Goal: Task Accomplishment & Management: Manage account settings

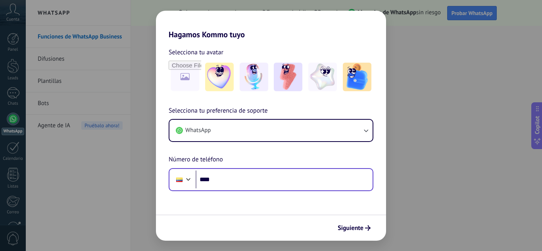
click at [272, 190] on div "Phone ****" at bounding box center [271, 179] width 205 height 23
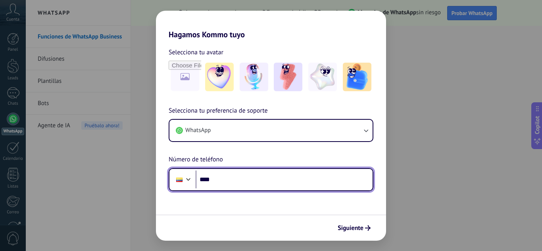
click at [263, 180] on input "****" at bounding box center [284, 180] width 177 height 18
type input "**********"
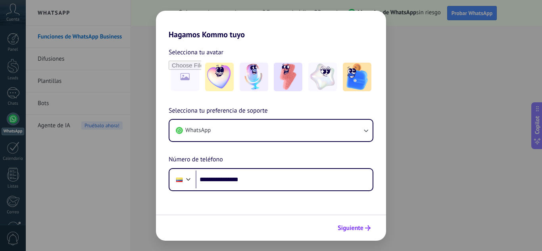
click at [350, 227] on span "Siguiente" at bounding box center [351, 228] width 26 height 6
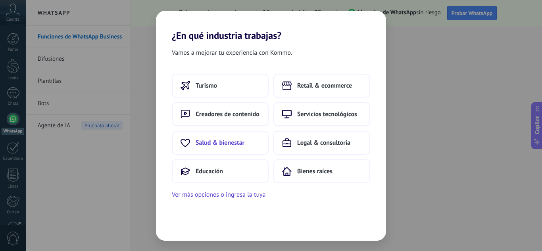
click at [244, 146] on span "Salud & bienestar" at bounding box center [220, 143] width 49 height 8
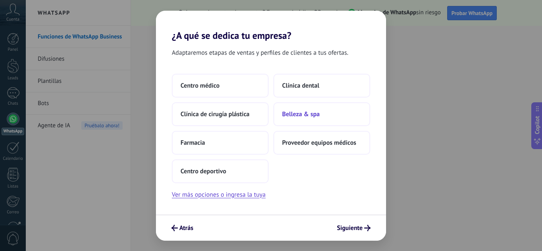
click at [283, 109] on button "Belleza & spa" at bounding box center [321, 114] width 97 height 24
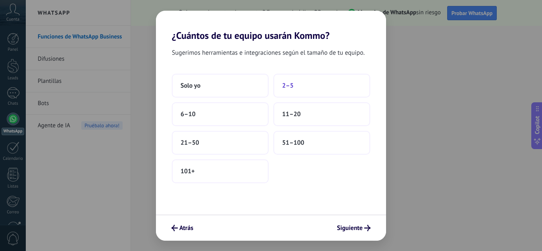
click at [290, 86] on span "2–5" at bounding box center [288, 86] width 12 height 8
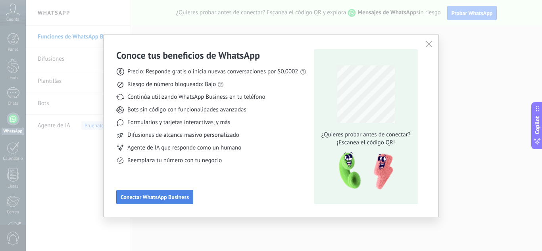
click at [175, 199] on span "Conectar WhatsApp Business" at bounding box center [155, 197] width 68 height 6
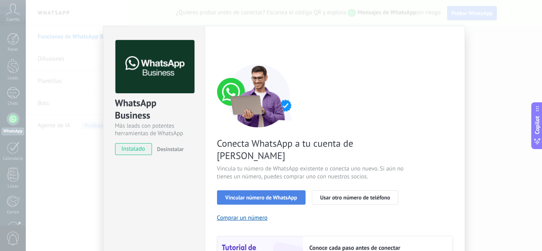
click at [288, 195] on span "Vincular número de WhatsApp" at bounding box center [261, 198] width 72 height 6
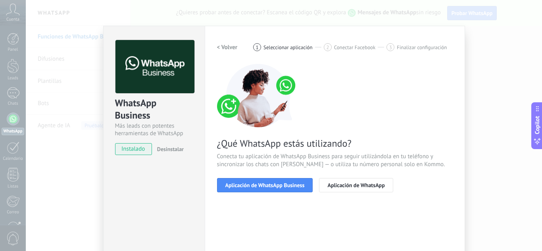
click at [288, 184] on span "Aplicación de WhatsApp Business" at bounding box center [264, 186] width 79 height 6
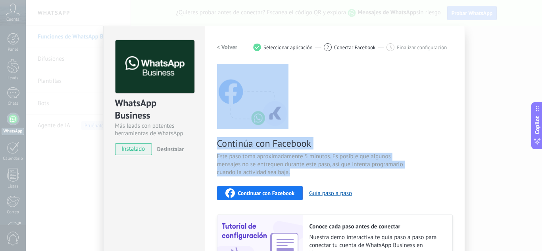
drag, startPoint x: 434, startPoint y: 163, endPoint x: 451, endPoint y: 115, distance: 50.4
click at [451, 115] on div "Configuraciones Autorizaciones This tab logs the users who have granted integra…" at bounding box center [335, 170] width 260 height 288
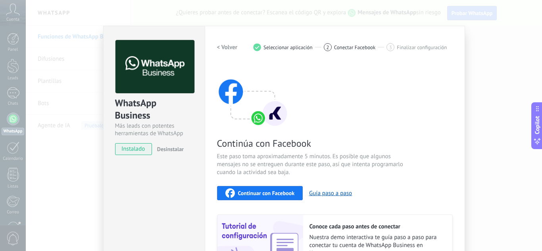
click at [468, 169] on div "WhatsApp Business Más leads con potentes herramientas de WhatsApp instalado Des…" at bounding box center [284, 125] width 516 height 251
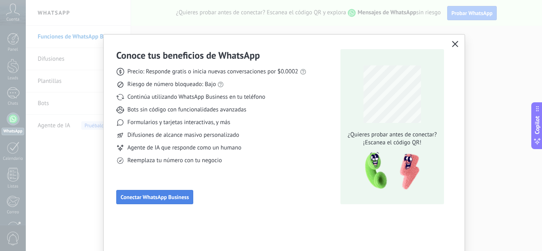
click at [161, 194] on button "Conectar WhatsApp Business" at bounding box center [154, 197] width 77 height 14
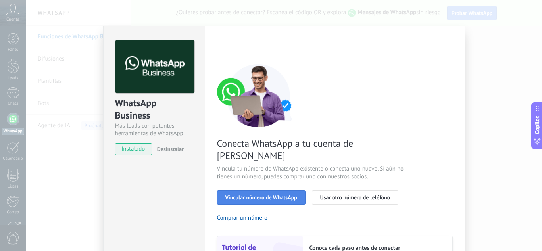
click at [277, 195] on span "Vincular número de WhatsApp" at bounding box center [261, 198] width 72 height 6
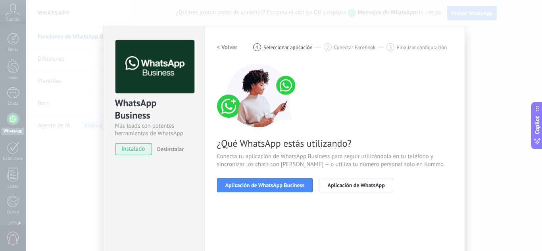
click at [277, 187] on span "Aplicación de WhatsApp Business" at bounding box center [264, 186] width 79 height 6
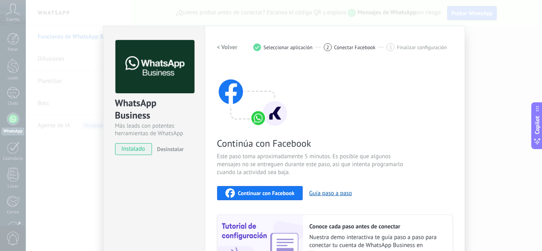
click at [277, 195] on span "Continuar con Facebook" at bounding box center [266, 193] width 57 height 6
click at [256, 196] on div "Continuar con Facebook" at bounding box center [259, 193] width 69 height 10
click at [254, 195] on span "Continuar con Facebook" at bounding box center [266, 193] width 57 height 6
click at [256, 195] on span "Continuar con Facebook" at bounding box center [266, 193] width 57 height 6
click at [250, 200] on button "Continuar con Facebook" at bounding box center [260, 193] width 86 height 14
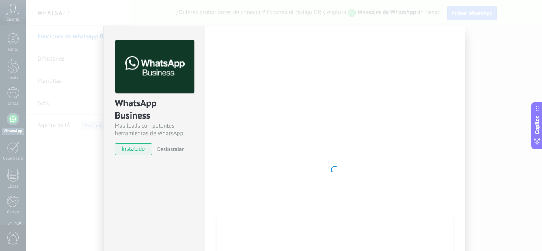
click at [475, 130] on div "WhatsApp Business Más leads con potentes herramientas de WhatsApp instalado Des…" at bounding box center [284, 125] width 516 height 251
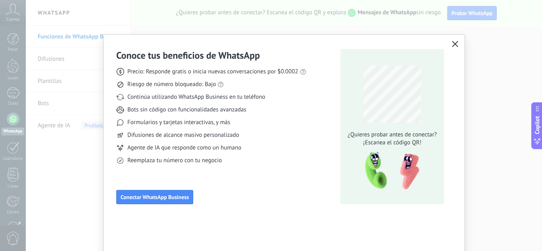
click at [454, 44] on use "button" at bounding box center [455, 44] width 6 height 6
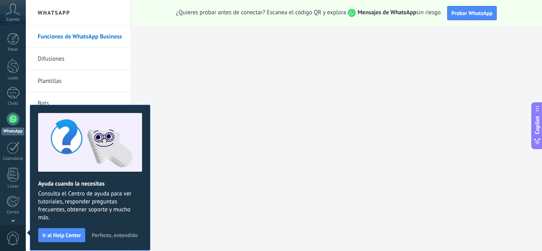
click at [12, 14] on icon at bounding box center [13, 10] width 14 height 12
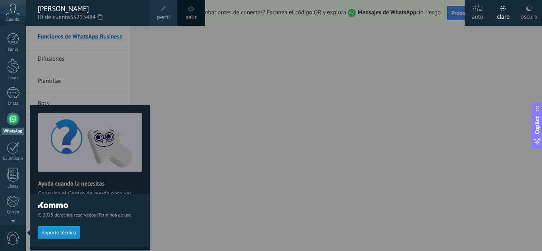
click at [165, 6] on span at bounding box center [164, 9] width 6 height 6
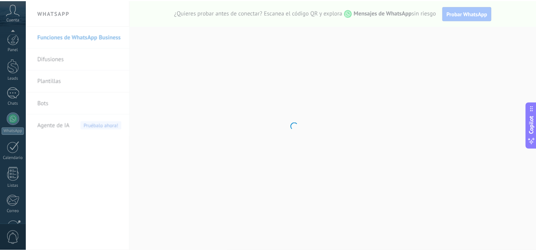
scroll to position [79, 0]
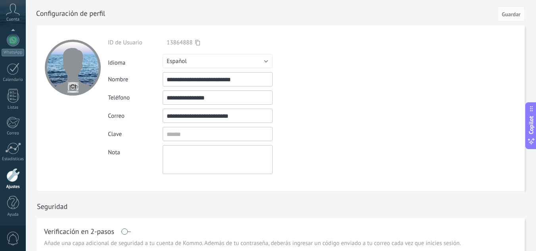
drag, startPoint x: 251, startPoint y: 80, endPoint x: 162, endPoint y: 86, distance: 88.6
click at [162, 86] on div "**********" at bounding box center [236, 79] width 256 height 14
type input "**********"
click at [506, 12] on span "Guardar" at bounding box center [511, 15] width 19 height 6
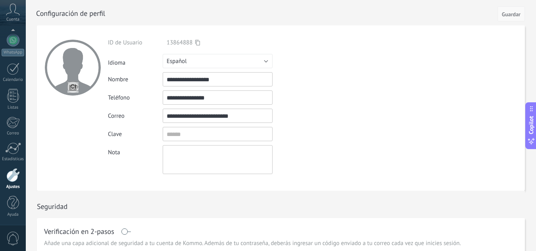
click at [506, 12] on span "Guardar" at bounding box center [511, 15] width 19 height 6
click at [39, 18] on div at bounding box center [289, 12] width 507 height 25
click at [8, 48] on link "WhatsApp" at bounding box center [13, 45] width 26 height 23
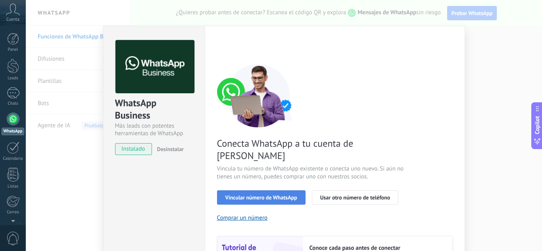
click at [271, 195] on span "Vincular número de WhatsApp" at bounding box center [261, 198] width 72 height 6
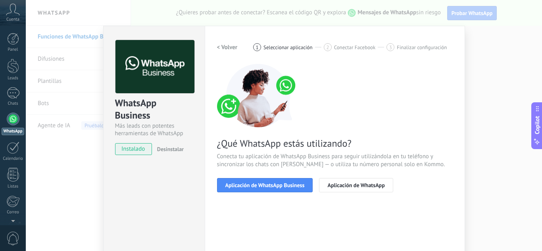
click at [271, 186] on span "Aplicación de WhatsApp Business" at bounding box center [264, 186] width 79 height 6
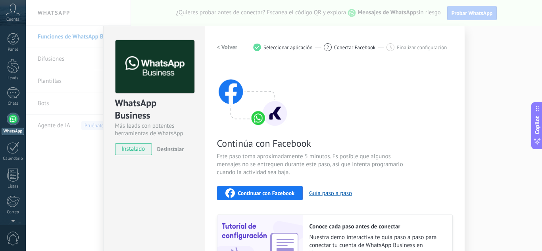
click at [271, 186] on div "Continuar con Facebook Guía paso a paso" at bounding box center [335, 193] width 236 height 14
click at [272, 190] on span "Continuar con Facebook" at bounding box center [266, 193] width 57 height 6
click at [482, 31] on div "WhatsApp Business Más leads con potentes herramientas de WhatsApp instalado Des…" at bounding box center [284, 125] width 516 height 251
